Goal: Task Accomplishment & Management: Manage account settings

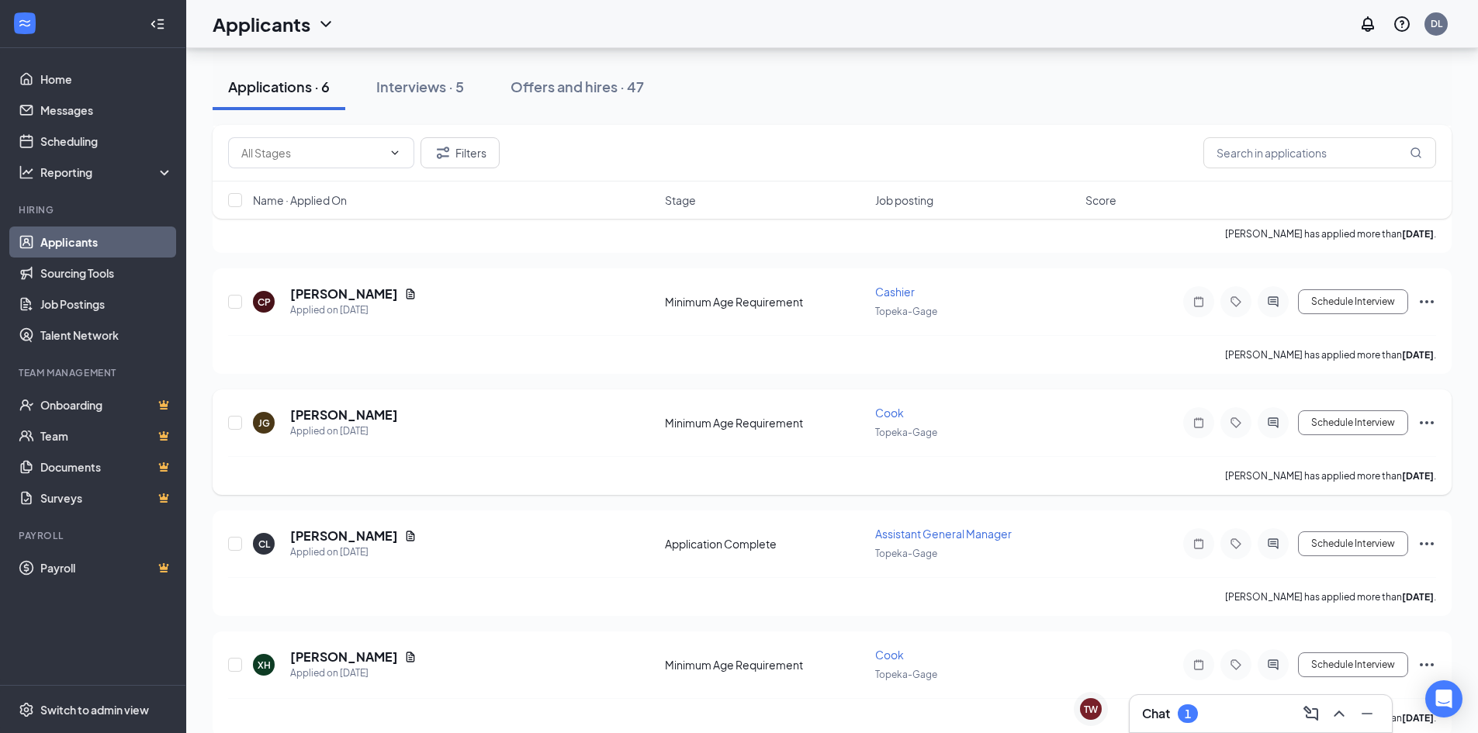
scroll to position [296, 0]
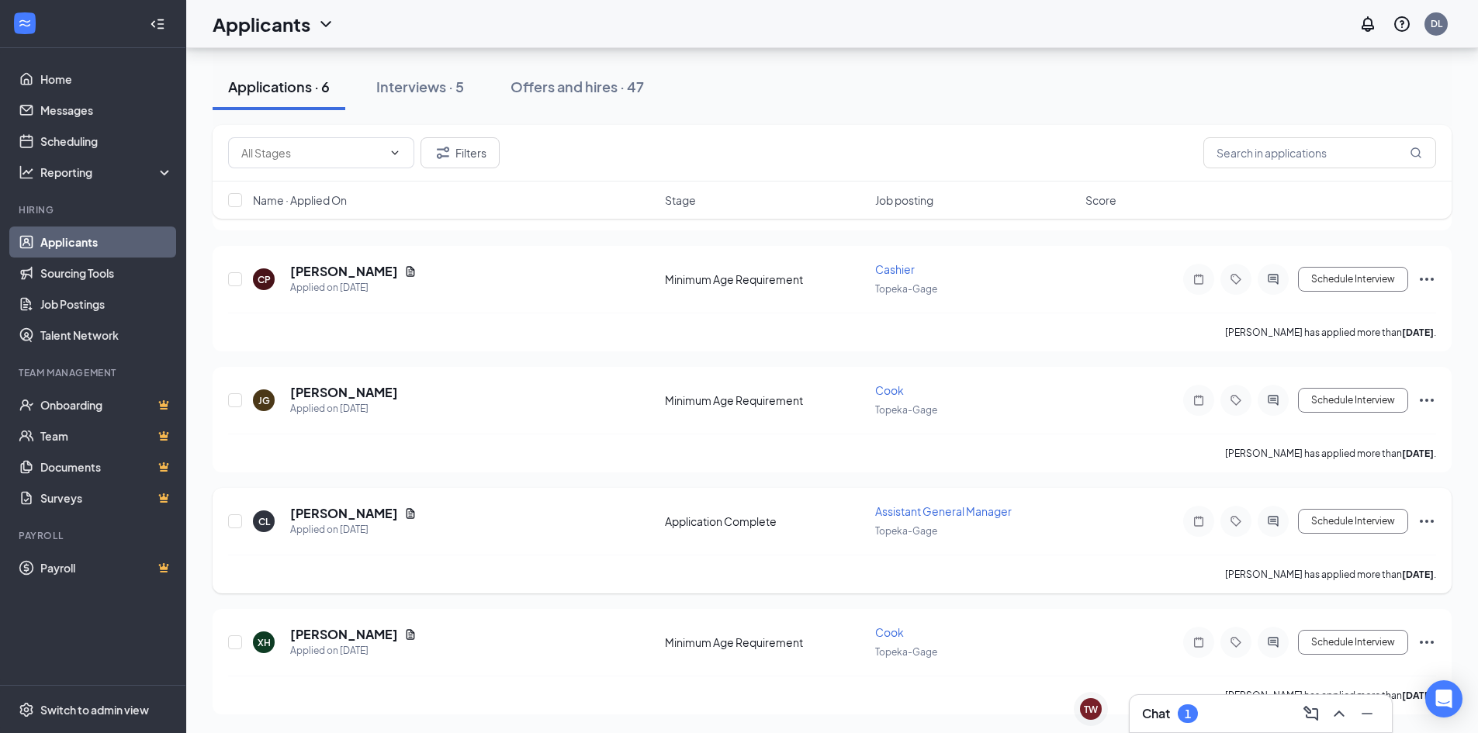
click at [1426, 519] on icon "Ellipses" at bounding box center [1427, 521] width 19 height 19
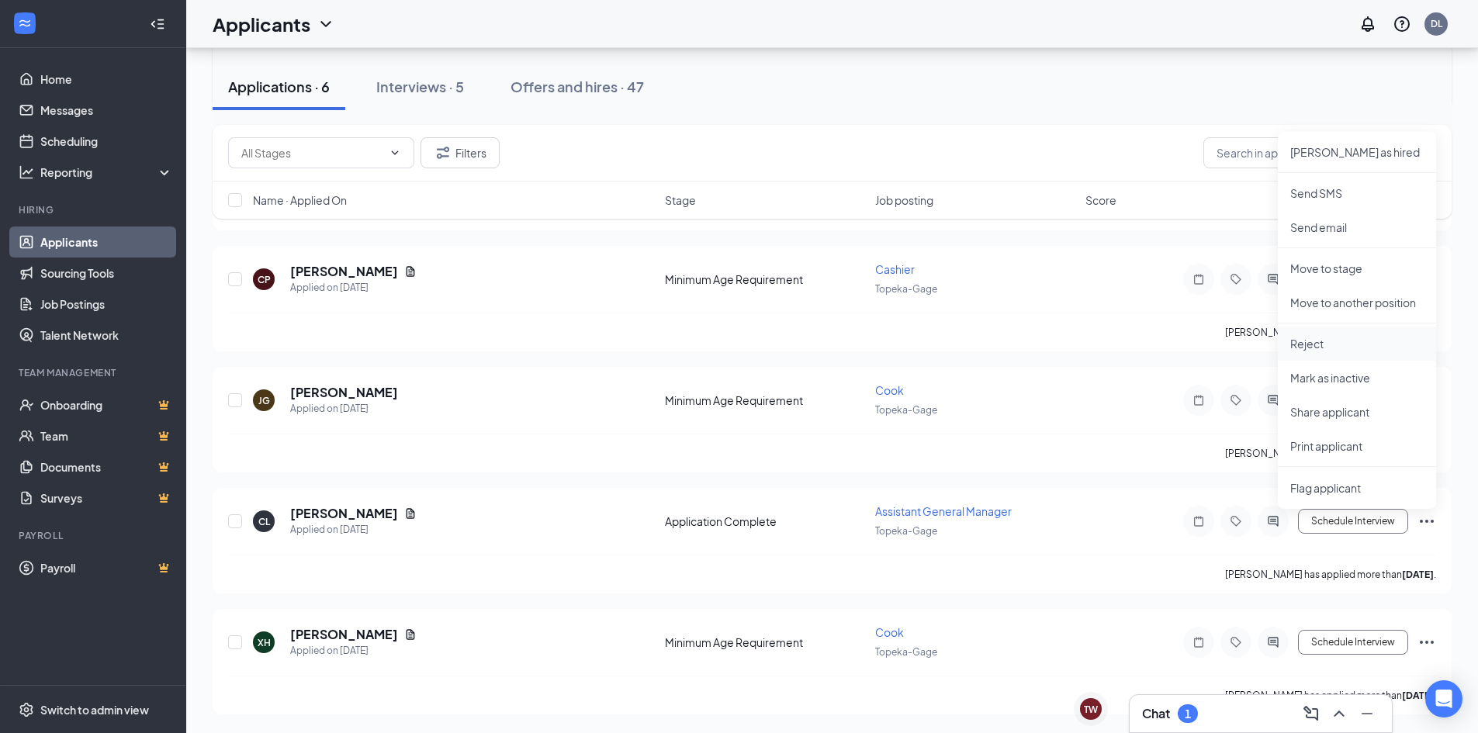
click at [1353, 355] on li "Reject" at bounding box center [1357, 344] width 158 height 34
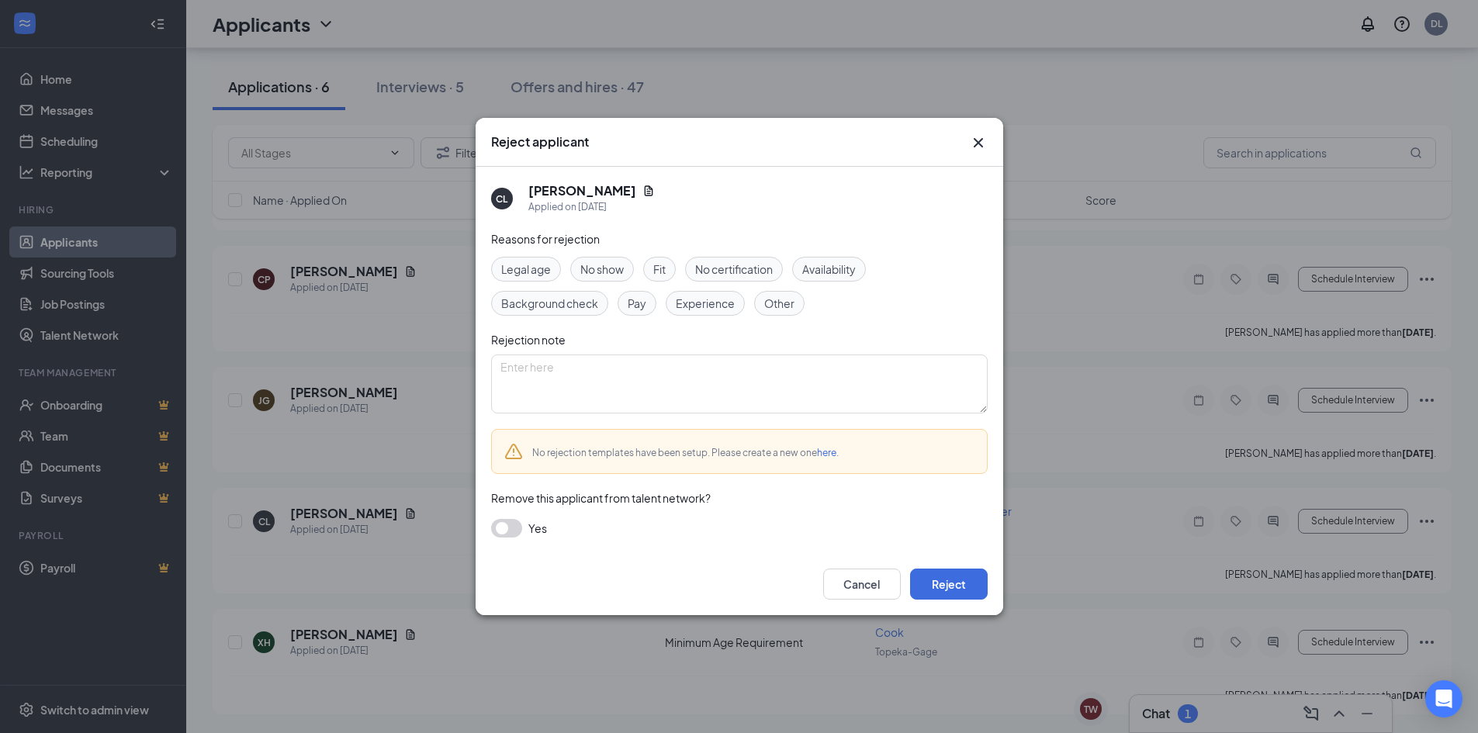
click at [755, 303] on div "Other" at bounding box center [779, 303] width 50 height 25
click at [919, 591] on button "Reject" at bounding box center [949, 584] width 78 height 31
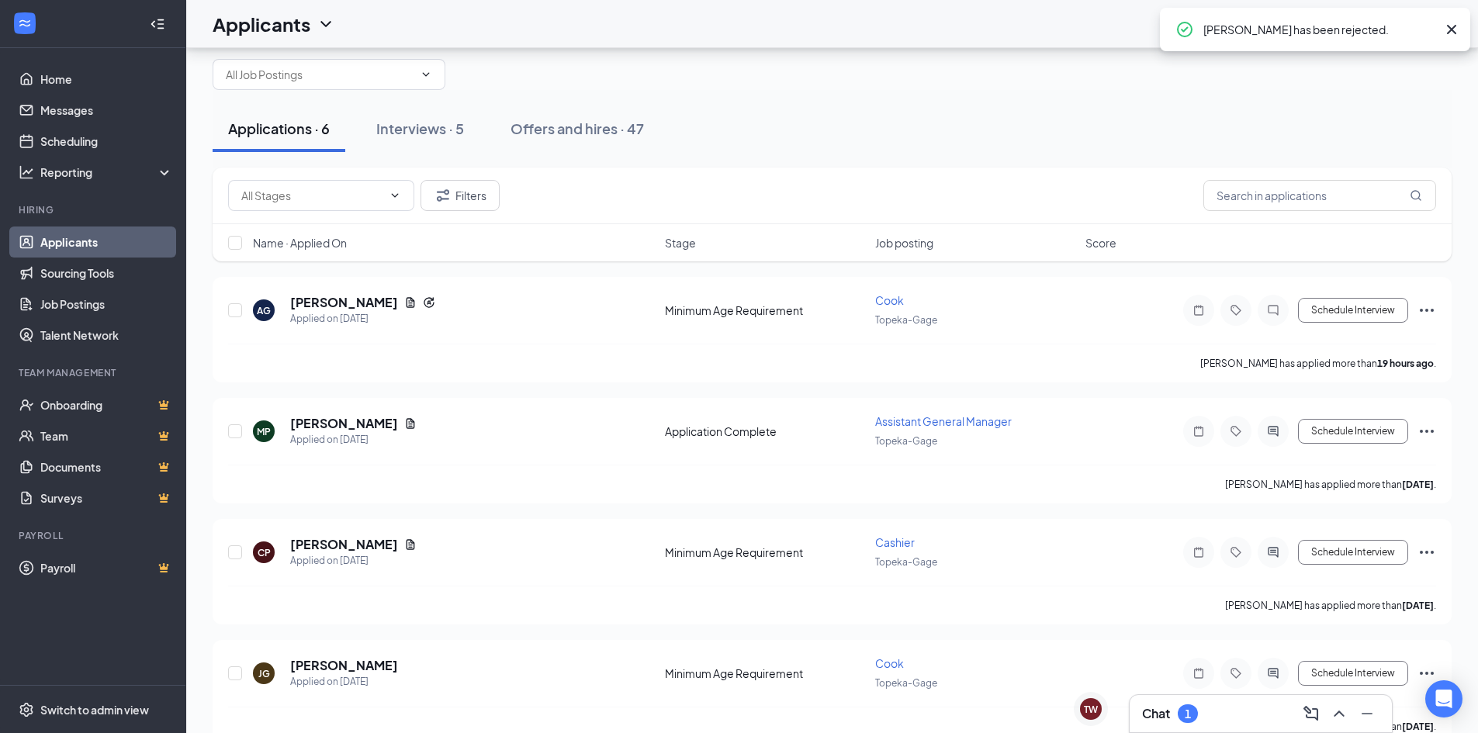
scroll to position [0, 0]
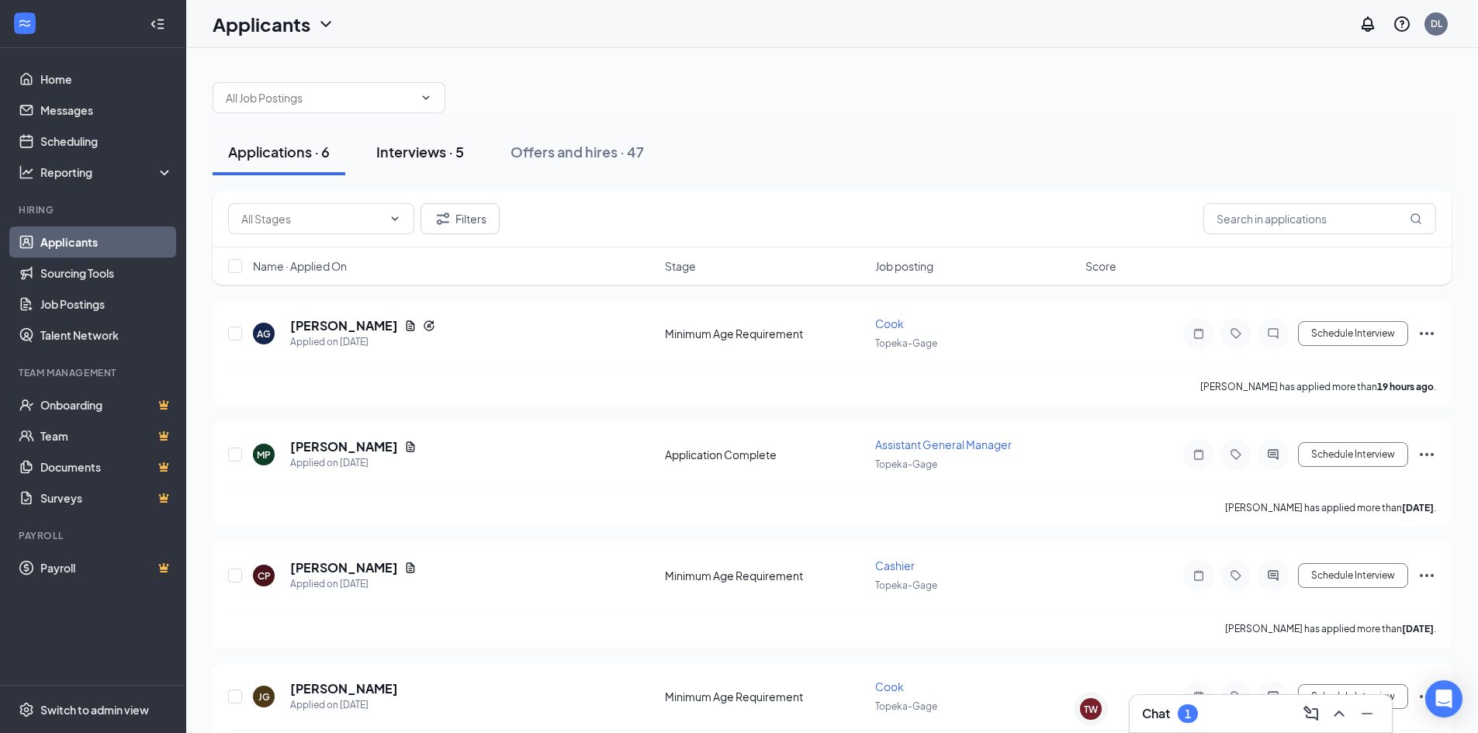
click at [386, 159] on div "Interviews · 5" at bounding box center [420, 151] width 88 height 19
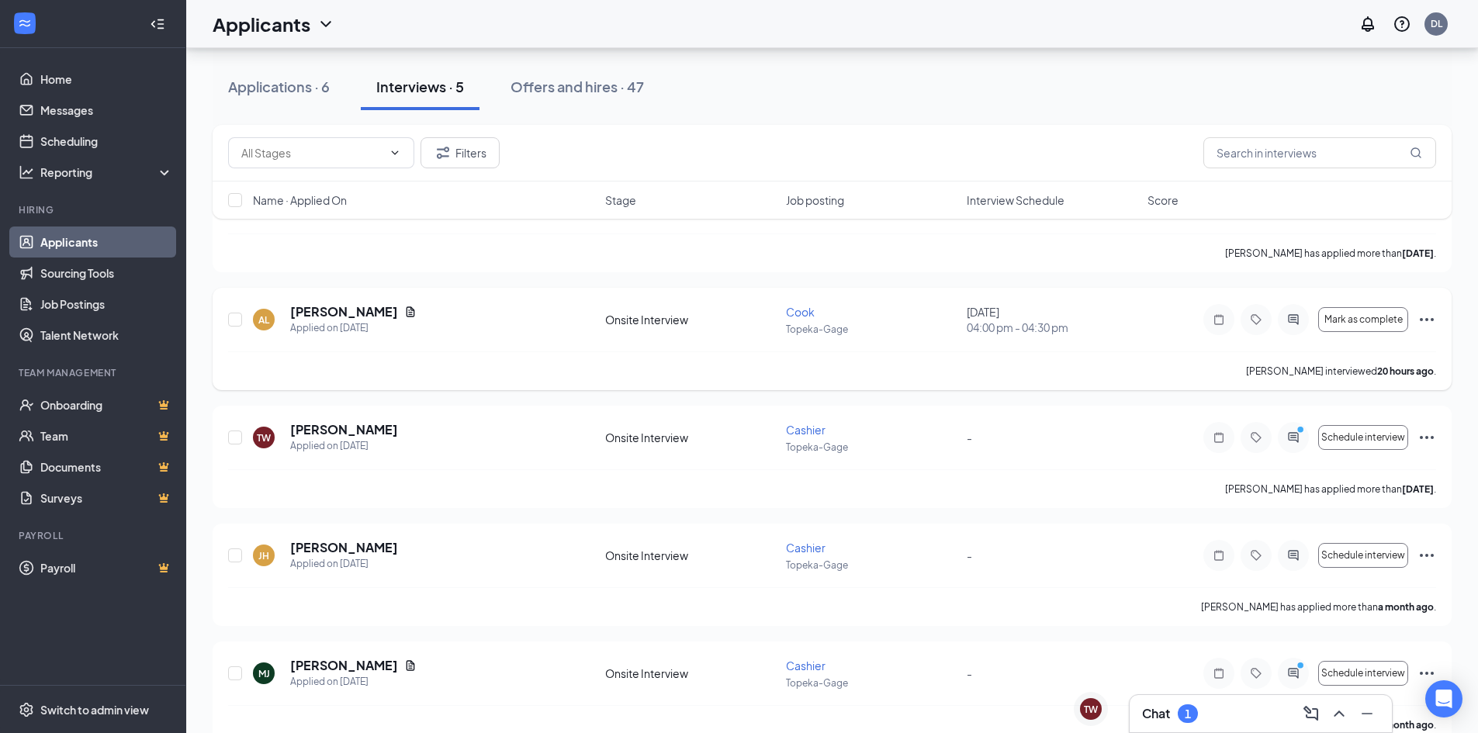
scroll to position [155, 0]
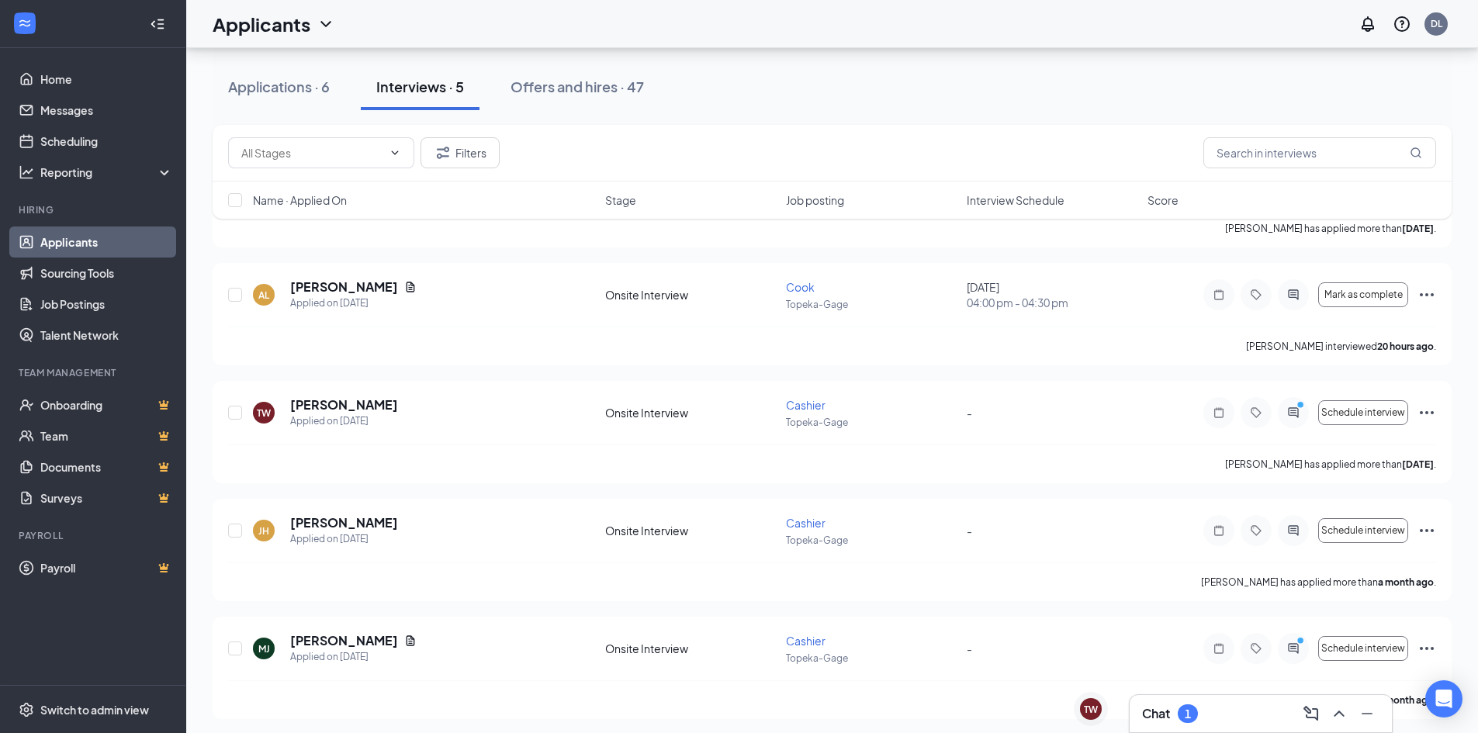
click at [1169, 712] on h3 "Chat" at bounding box center [1156, 713] width 28 height 17
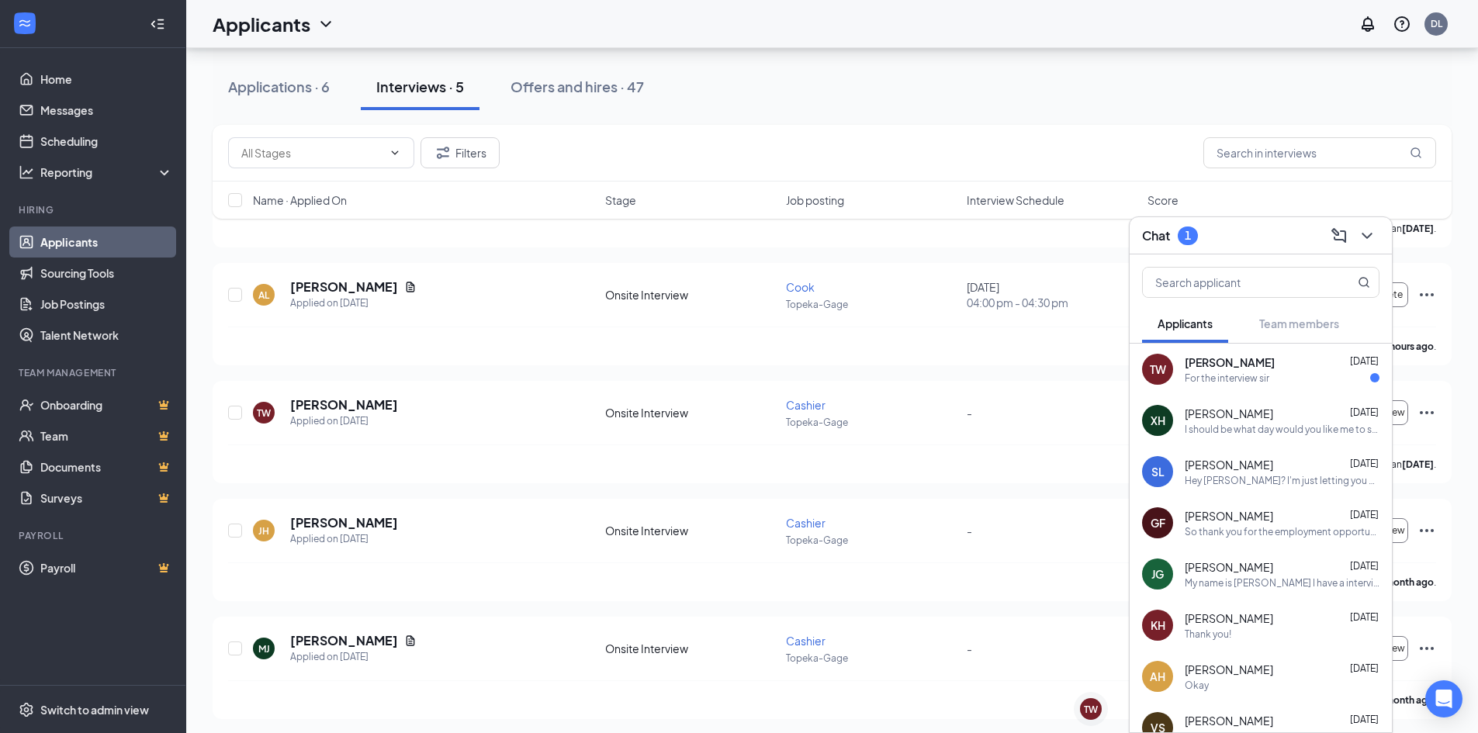
click at [1259, 388] on div "TW [PERSON_NAME] [DATE] For the interview sir" at bounding box center [1261, 369] width 262 height 51
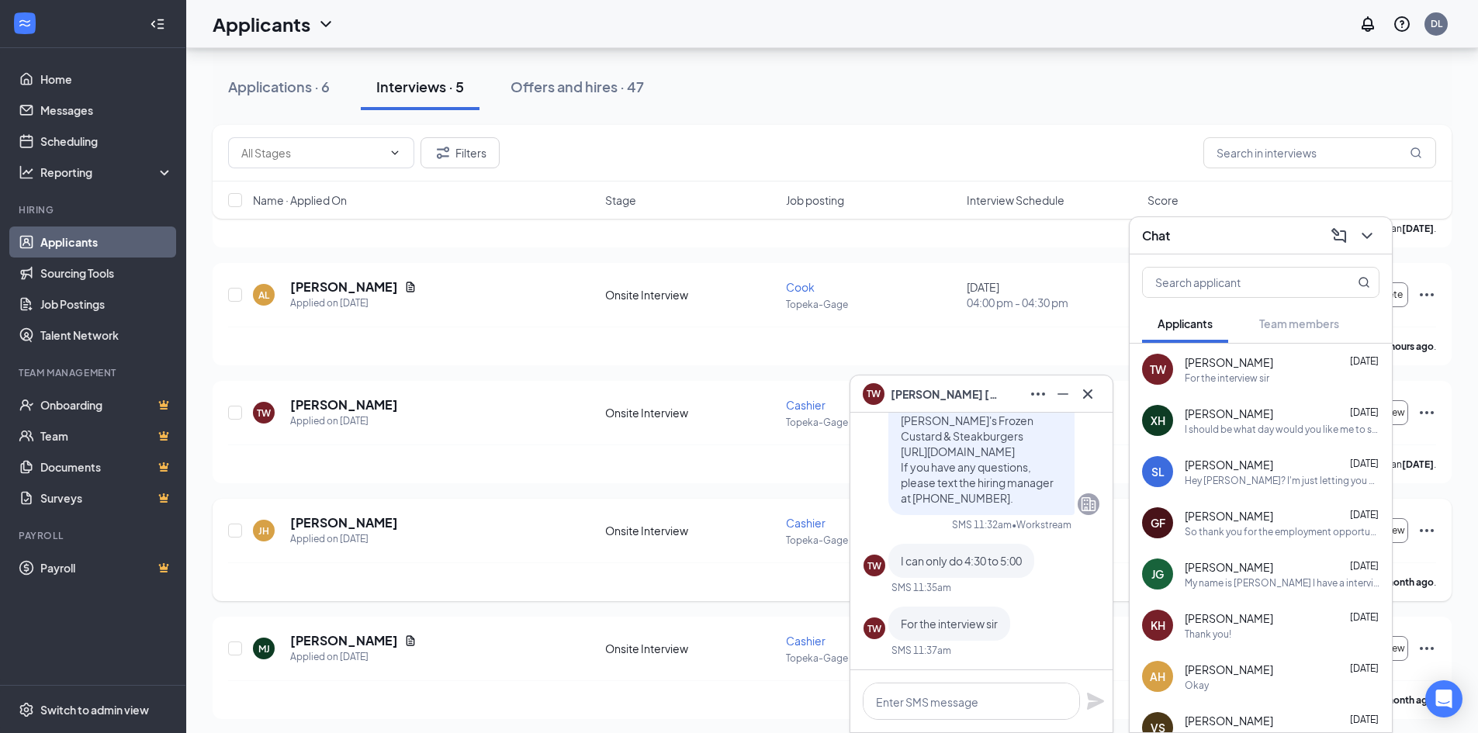
click at [559, 534] on div "[PERSON_NAME] [PERSON_NAME] Applied on [DATE]" at bounding box center [424, 530] width 343 height 33
click at [1369, 244] on icon "ChevronDown" at bounding box center [1367, 236] width 19 height 19
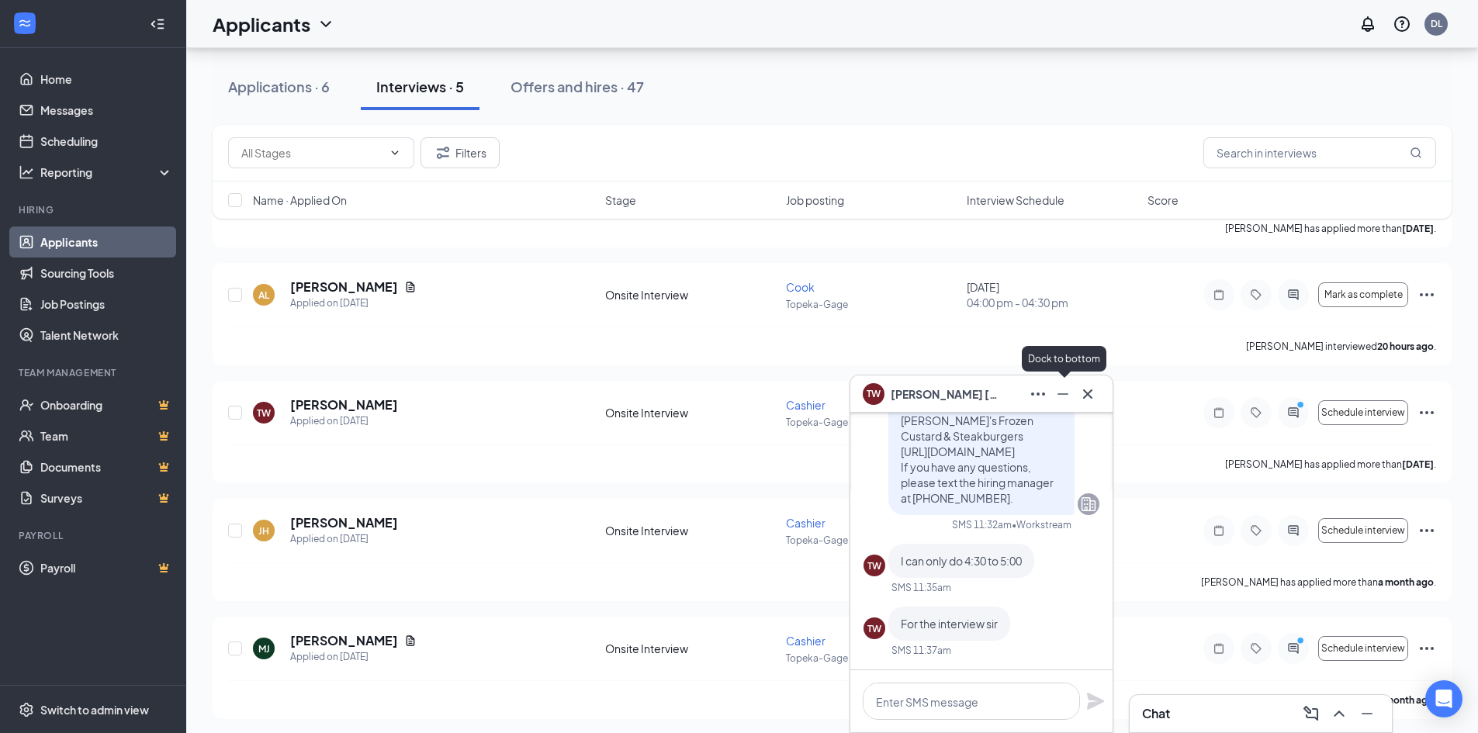
click at [1073, 400] on button at bounding box center [1063, 394] width 25 height 25
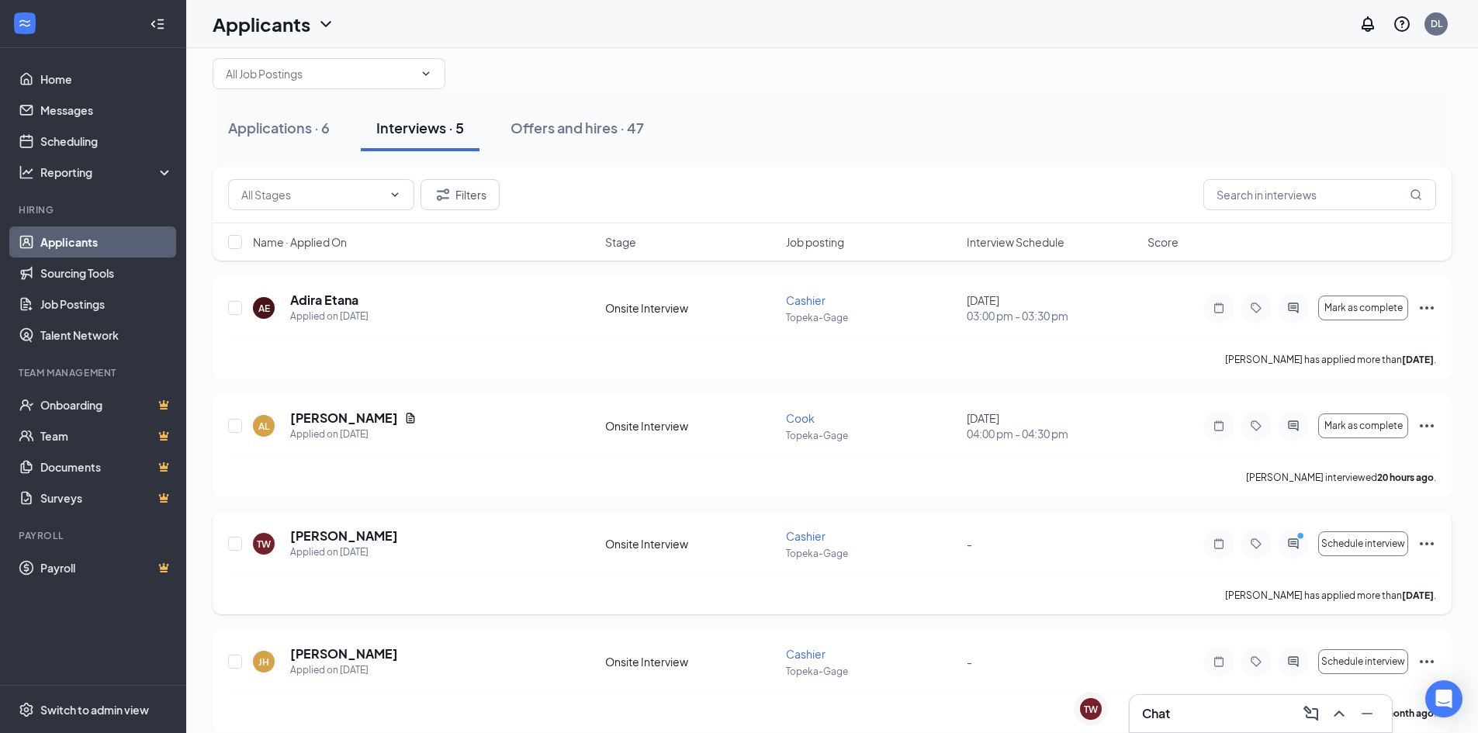
scroll to position [0, 0]
